Goal: Check status

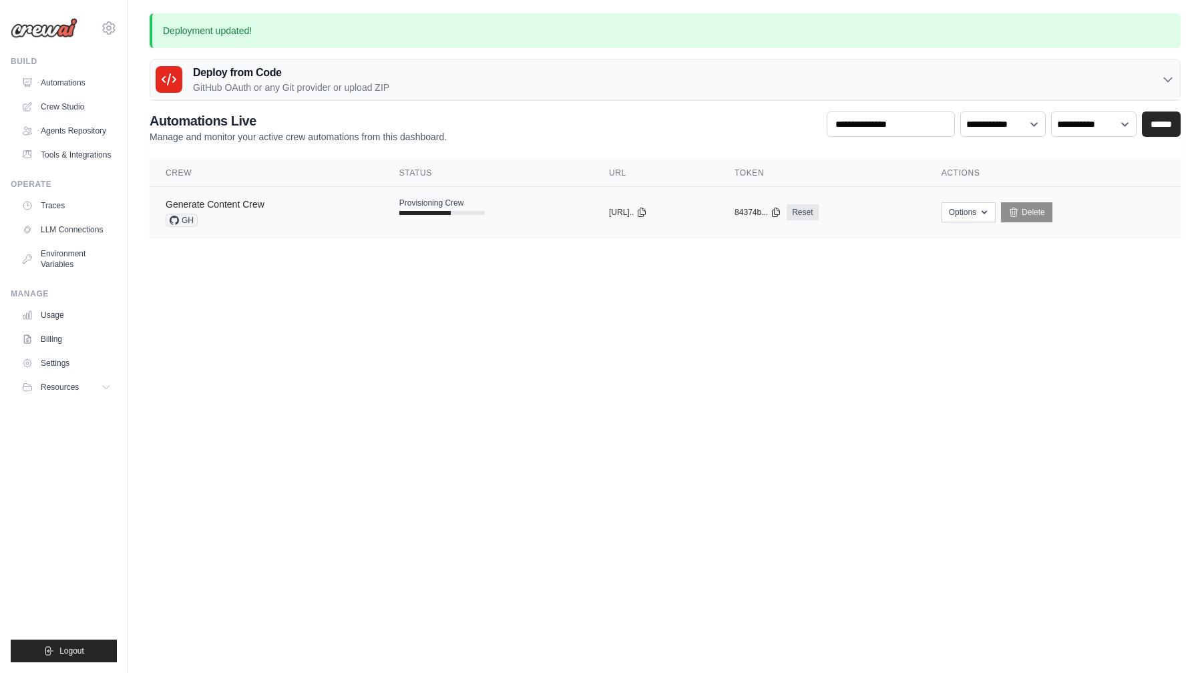
click at [235, 208] on link "Generate Content Crew" at bounding box center [215, 204] width 99 height 11
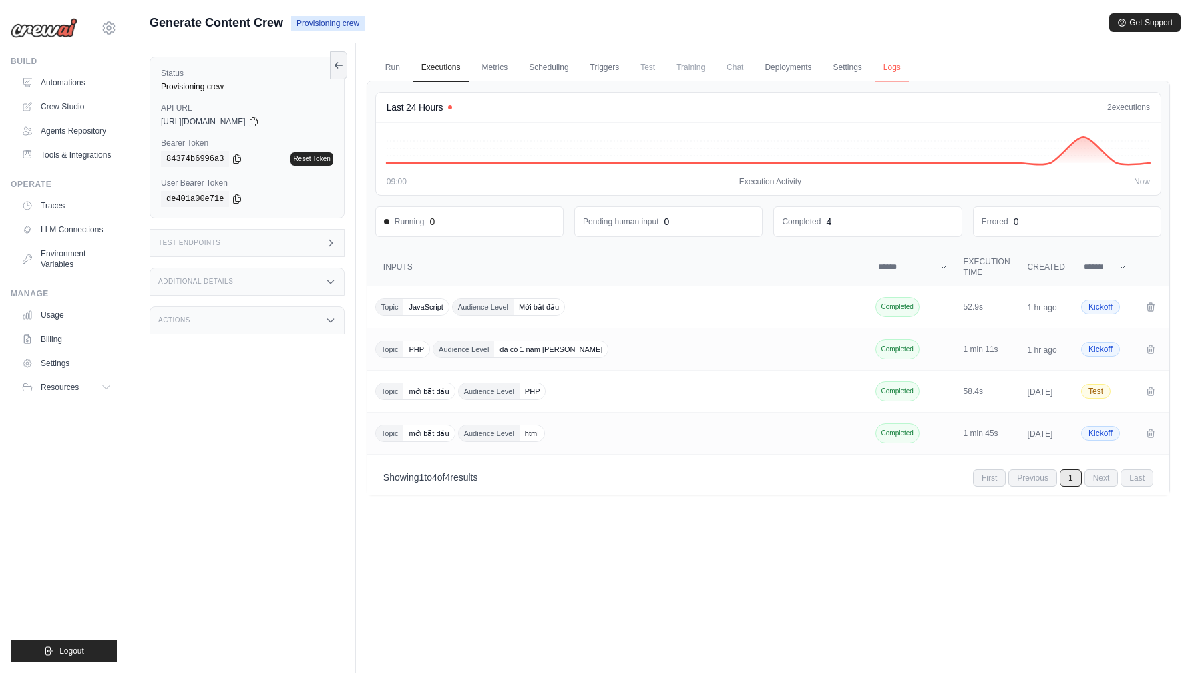
click at [885, 71] on link "Logs" at bounding box center [891, 68] width 33 height 28
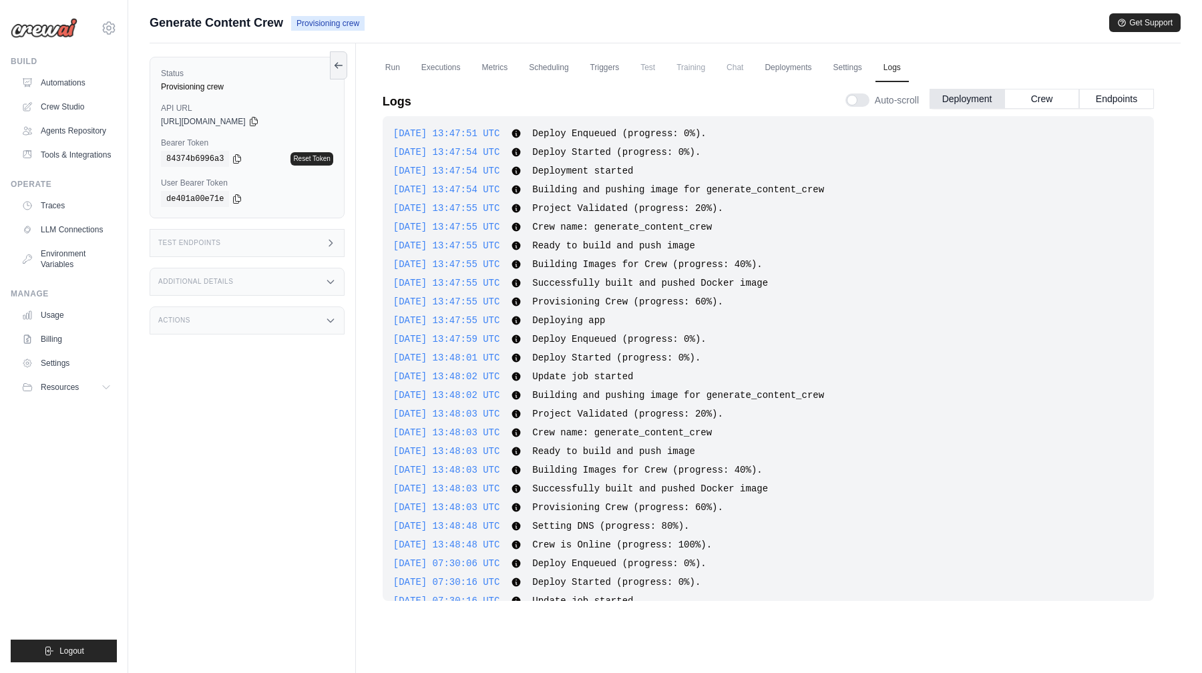
scroll to position [915, 0]
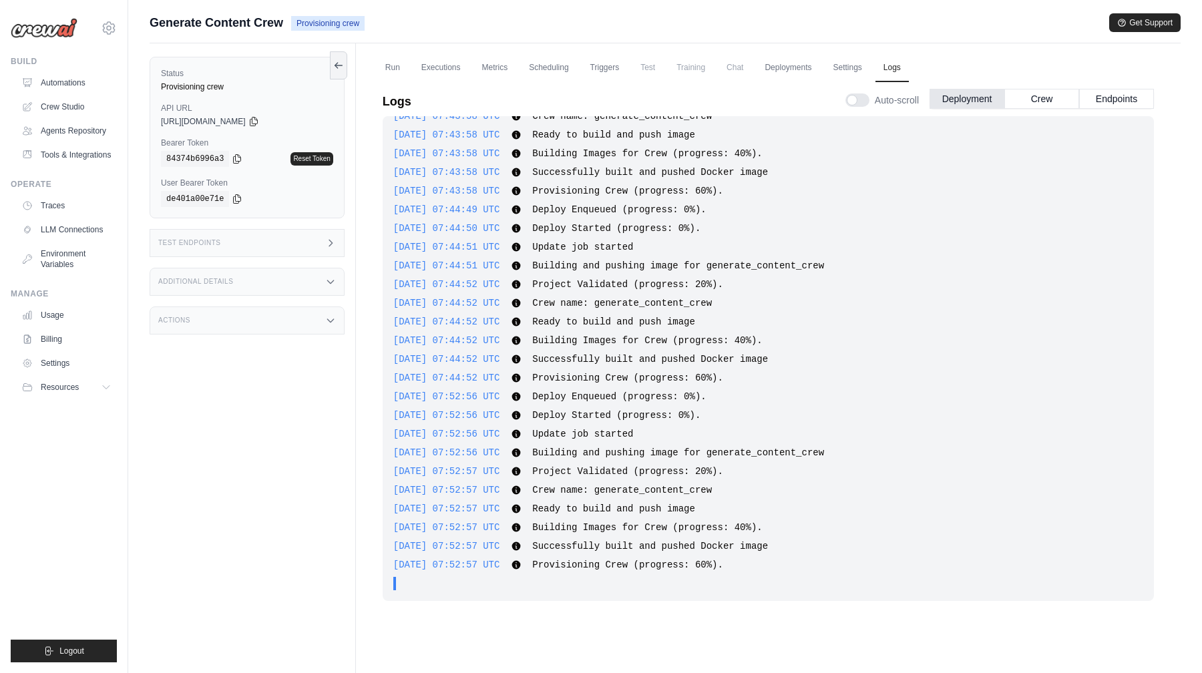
click at [256, 318] on div "Actions" at bounding box center [247, 320] width 195 height 28
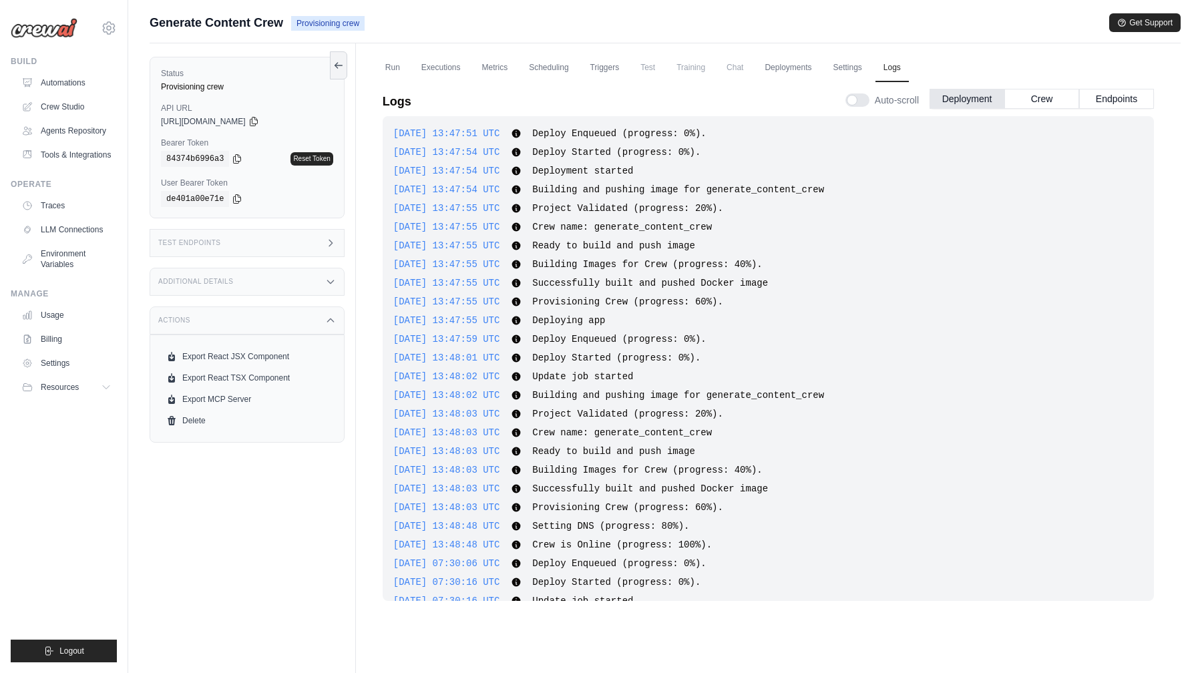
click at [256, 318] on div "Actions" at bounding box center [247, 320] width 195 height 28
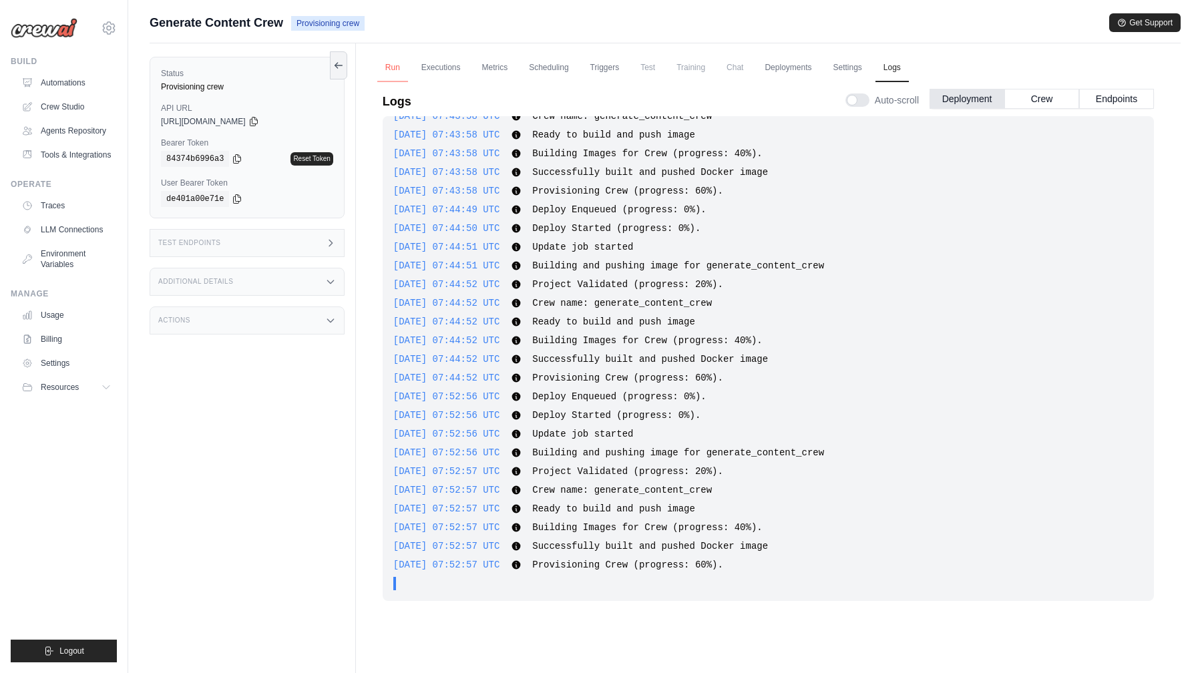
click at [397, 74] on link "Run" at bounding box center [392, 68] width 31 height 28
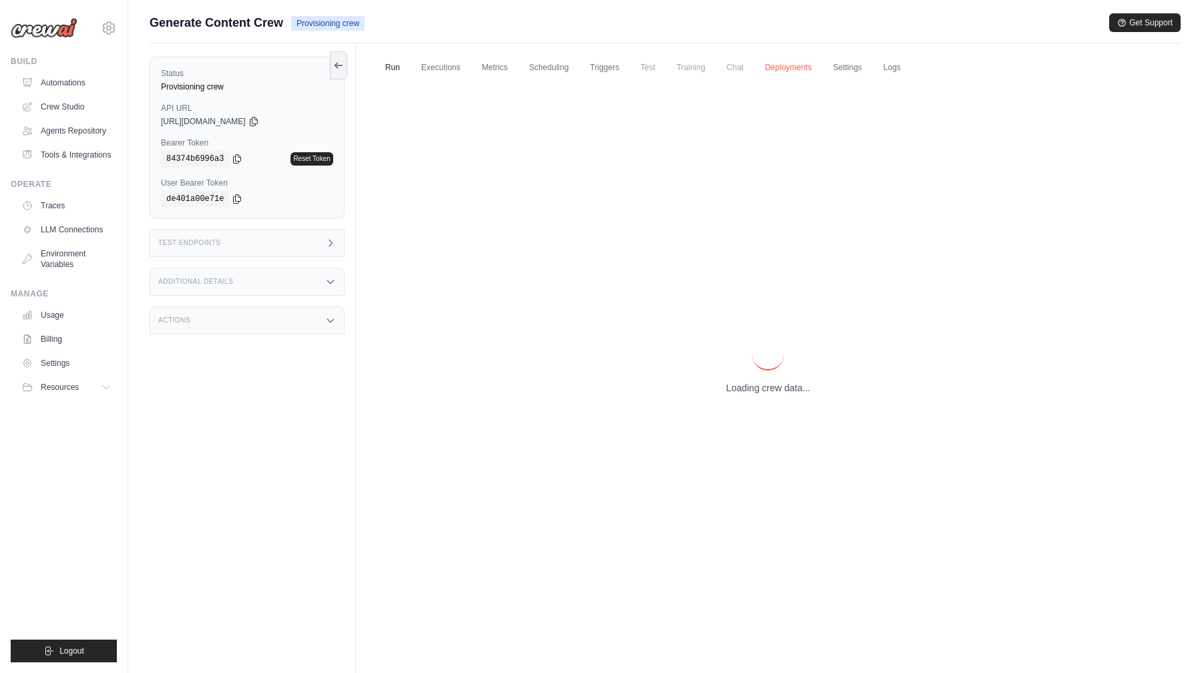
click at [796, 73] on link "Deployments" at bounding box center [787, 68] width 63 height 28
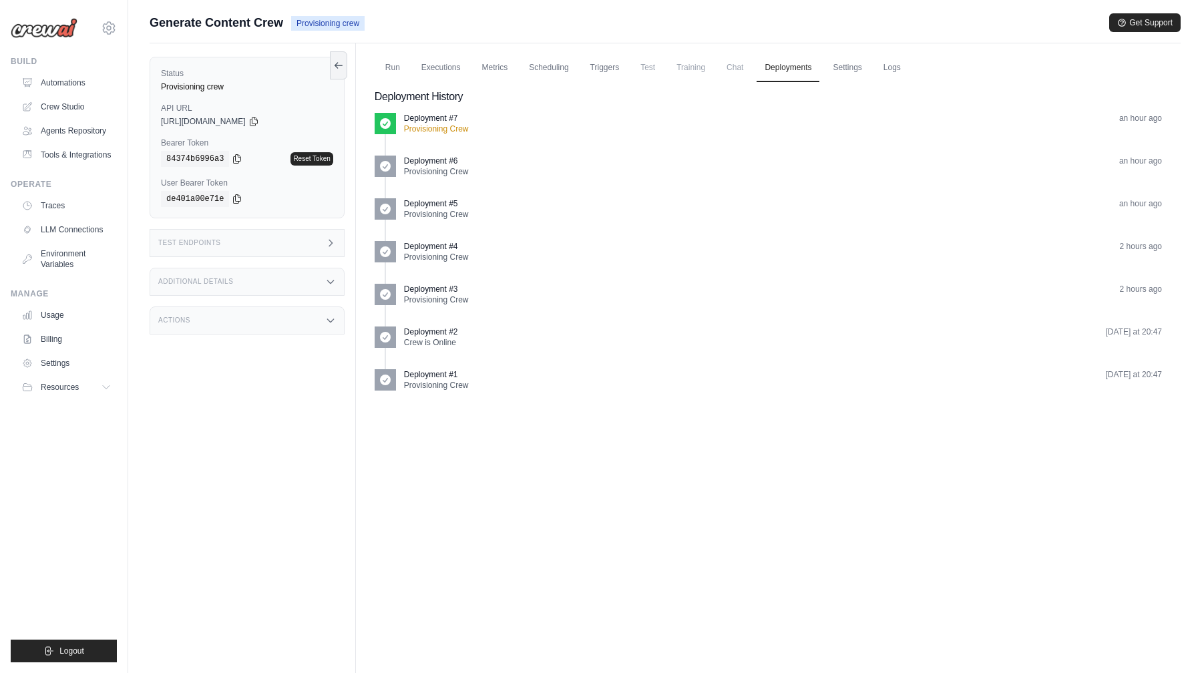
click at [411, 120] on p "Deployment #7" at bounding box center [431, 118] width 54 height 11
click at [387, 120] on icon at bounding box center [385, 123] width 11 height 11
click at [41, 27] on img at bounding box center [44, 28] width 67 height 20
